Goal: Transaction & Acquisition: Purchase product/service

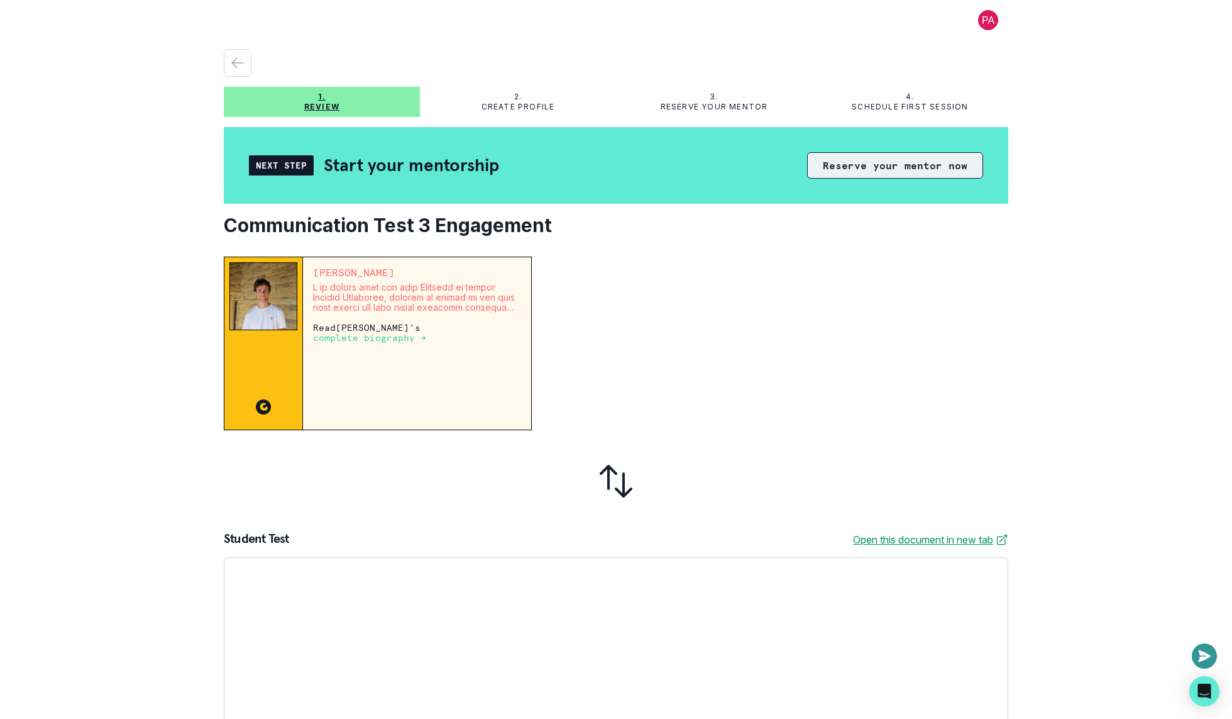
click at [896, 172] on button "Reserve your mentor now" at bounding box center [895, 165] width 176 height 26
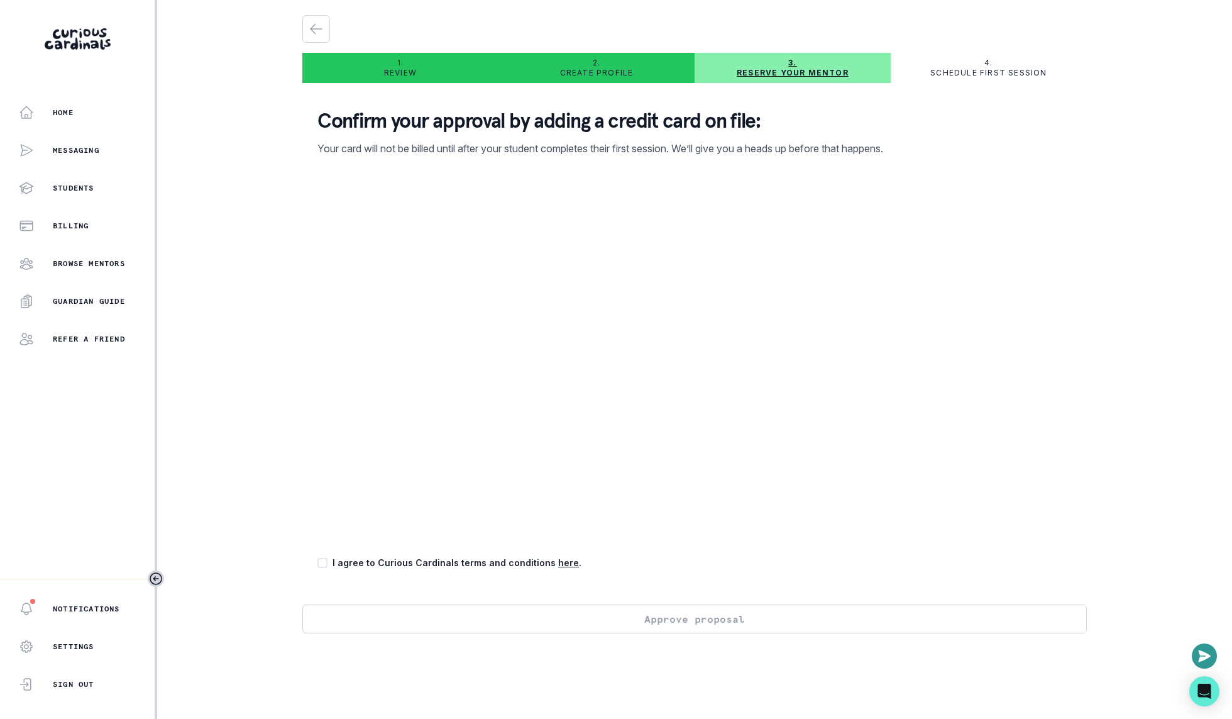
click at [245, 456] on div "Home Messaging Students Billing Browse Mentors Guardian Guide Refer a friend No…" at bounding box center [616, 359] width 1232 height 719
click at [314, 416] on div "Confirm your approval by adding a credit card on file: Your card will not be bi…" at bounding box center [694, 348] width 785 height 511
click at [325, 565] on span at bounding box center [323, 563] width 10 height 10
click at [318, 563] on input "checkbox" at bounding box center [317, 562] width 1 height 1
checkbox input "true"
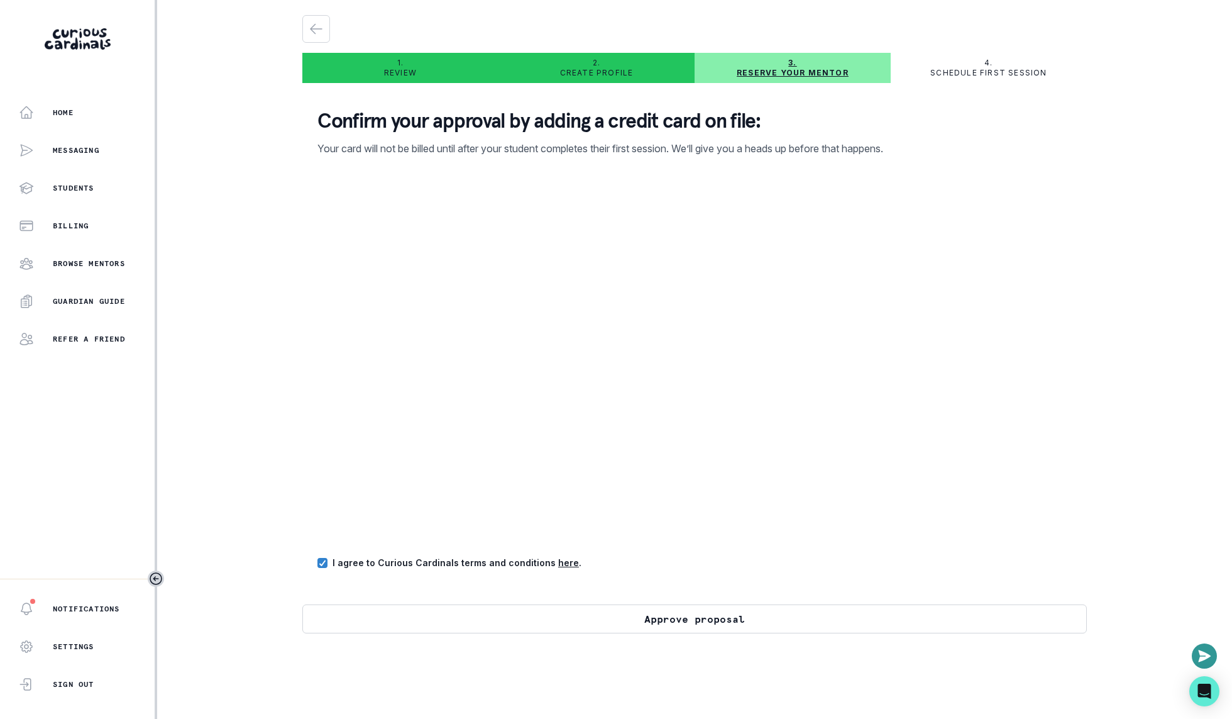
click at [599, 623] on button "Approve proposal" at bounding box center [694, 618] width 785 height 29
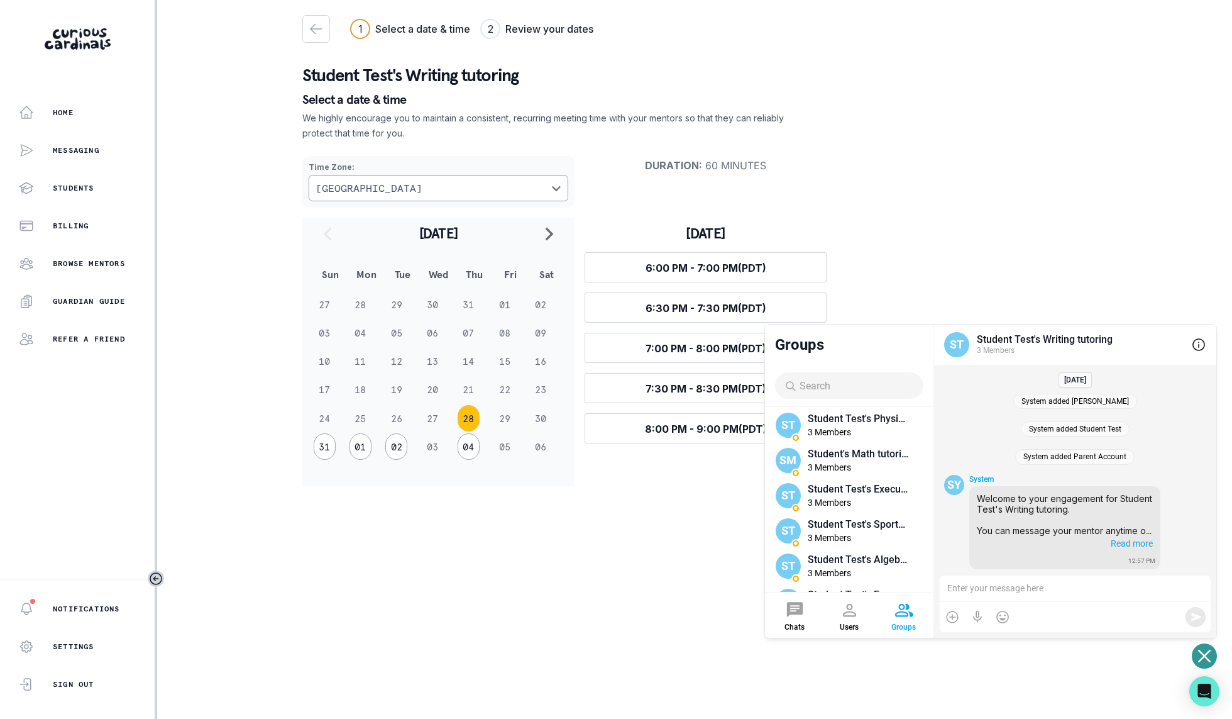
scroll to position [86, 0]
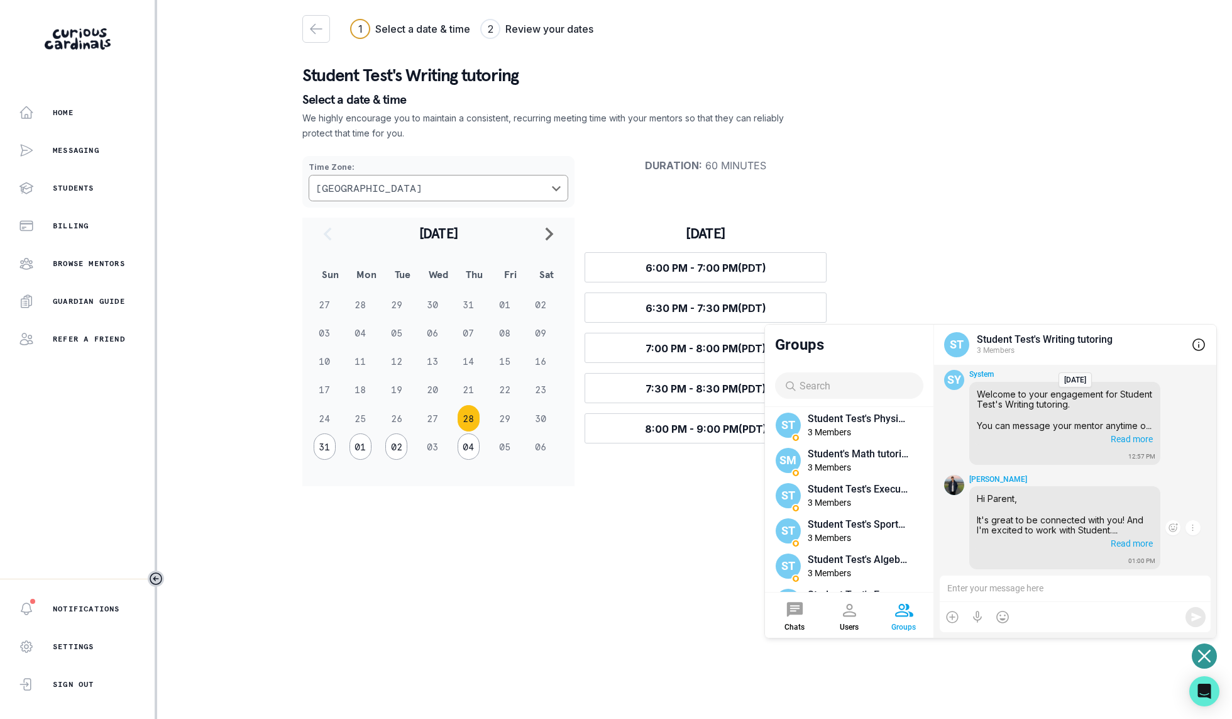
click at [1124, 541] on span "Read more" at bounding box center [1131, 542] width 45 height 13
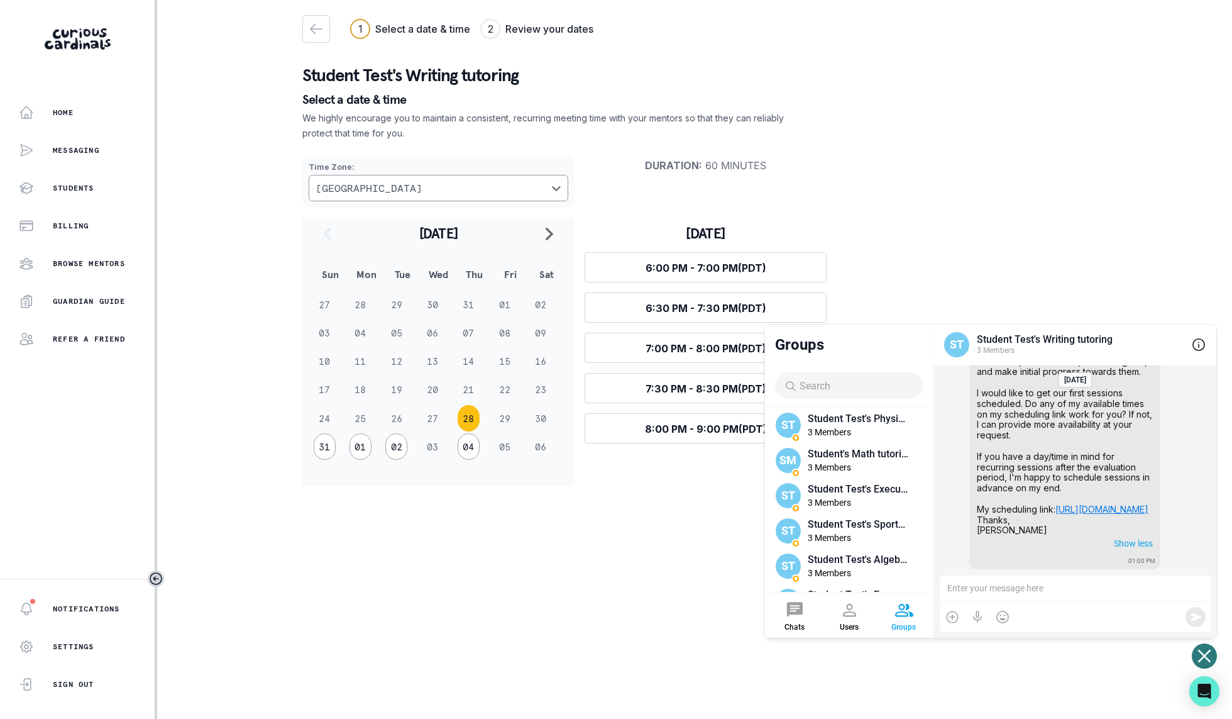
click at [1197, 651] on button "Open or close messaging widget" at bounding box center [1204, 655] width 25 height 25
